Goal: Task Accomplishment & Management: Use online tool/utility

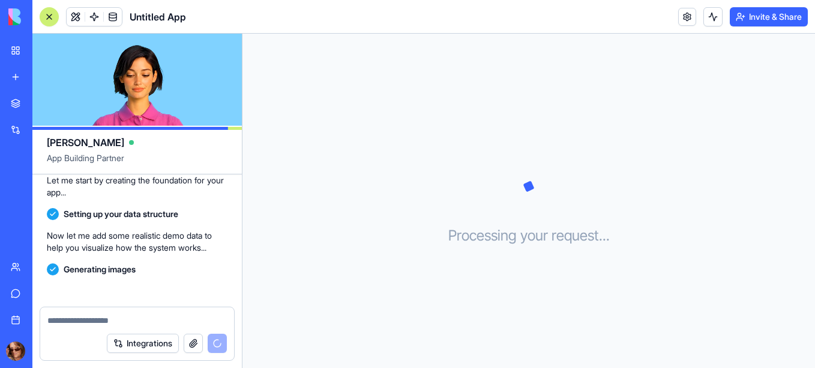
scroll to position [250, 0]
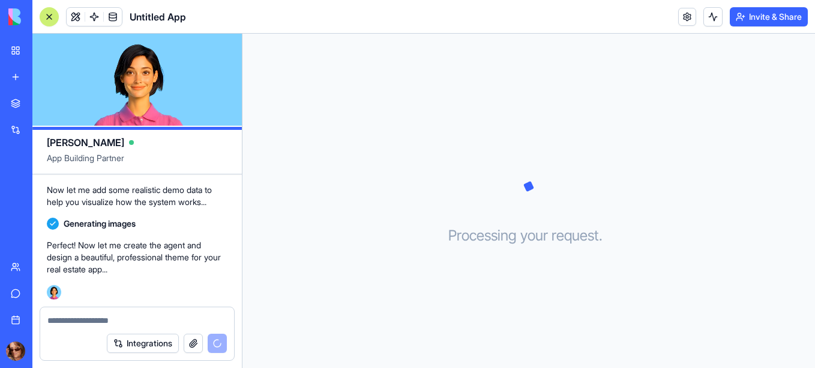
click at [298, 25] on header "Untitled App Invite & Share" at bounding box center [423, 17] width 783 height 34
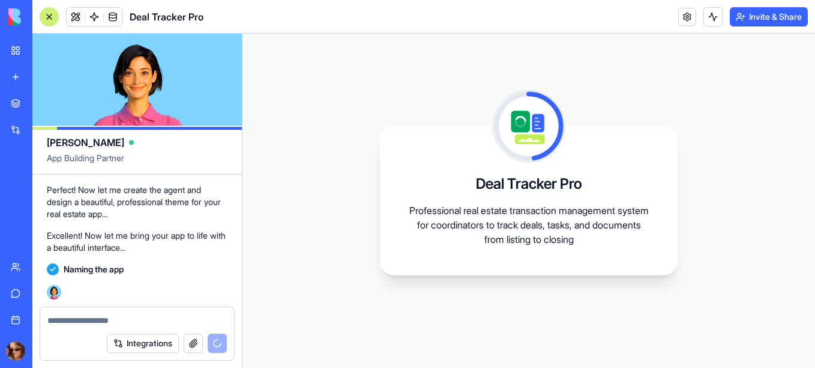
scroll to position [413, 0]
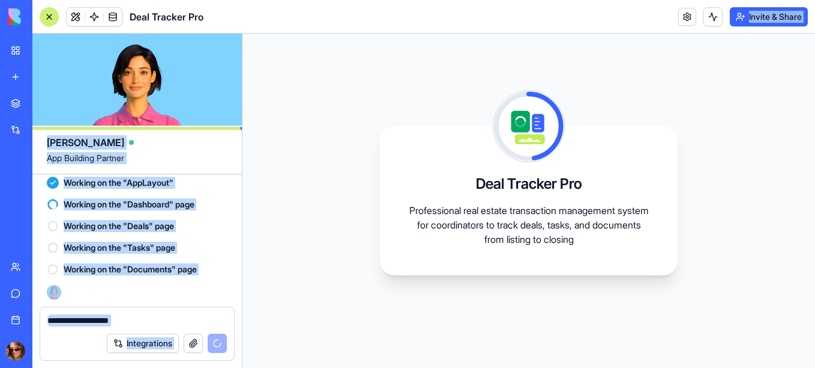
drag, startPoint x: 425, startPoint y: 53, endPoint x: 409, endPoint y: -62, distance: 116.4
click at [409, 11] on div "Deal Tracker Pro Invite & Share [PERSON_NAME] App Building Partner a organizati…" at bounding box center [423, 184] width 783 height 368
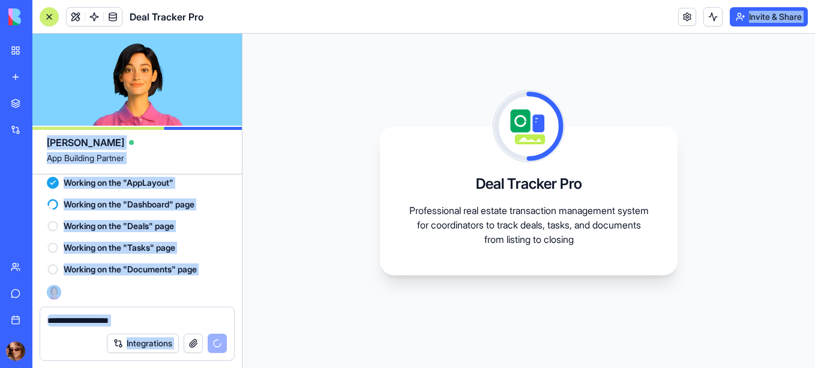
drag, startPoint x: 409, startPoint y: -62, endPoint x: 419, endPoint y: -62, distance: 9.6
drag, startPoint x: 419, startPoint y: -62, endPoint x: 216, endPoint y: 153, distance: 295.2
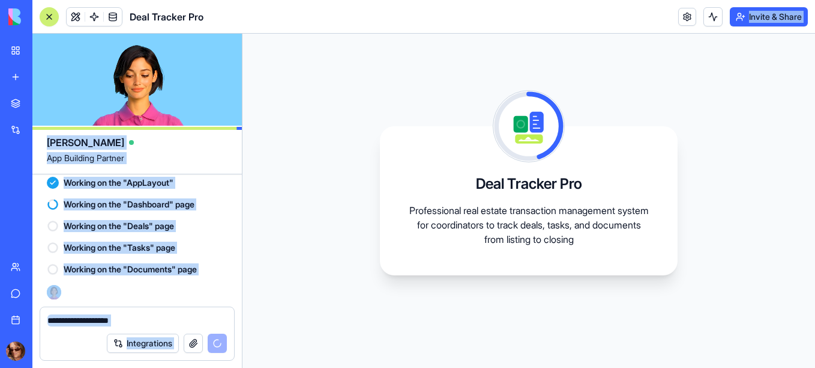
click at [216, 153] on span "App Building Partner" at bounding box center [137, 163] width 181 height 22
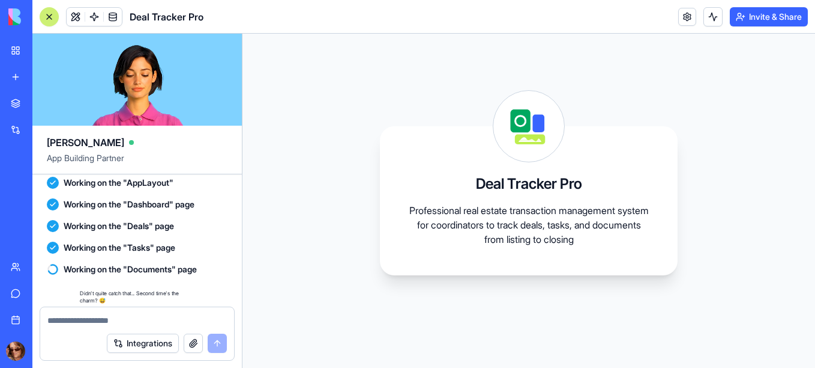
scroll to position [447, 0]
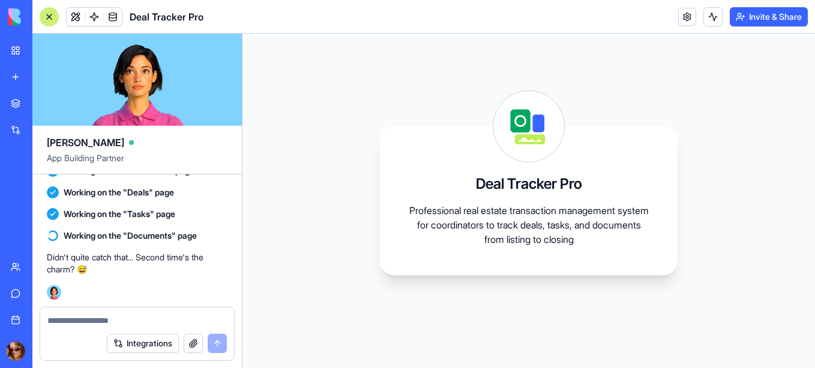
click at [61, 315] on textarea at bounding box center [137, 320] width 180 height 12
type textarea "**********"
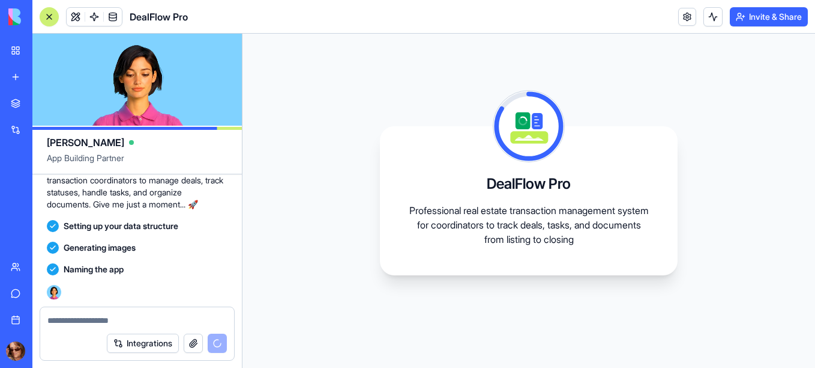
scroll to position [812, 0]
